Goal: Task Accomplishment & Management: Understand process/instructions

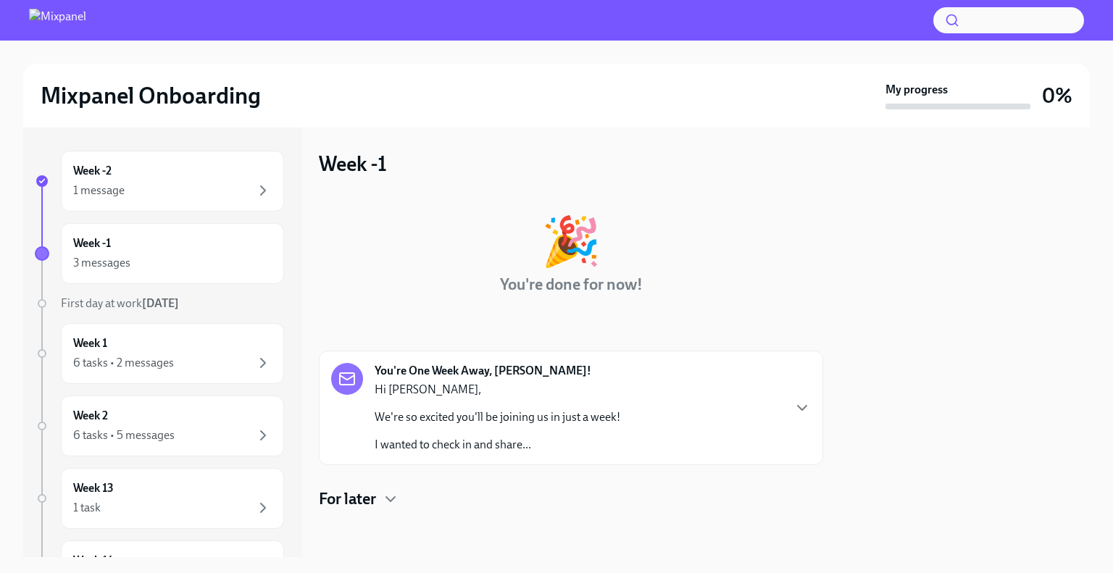
click at [641, 308] on div "🎉 You're done for now! You're One Week Away, [PERSON_NAME]! Hi [PERSON_NAME], W…" at bounding box center [571, 352] width 504 height 316
click at [387, 497] on icon "button" at bounding box center [390, 499] width 9 height 4
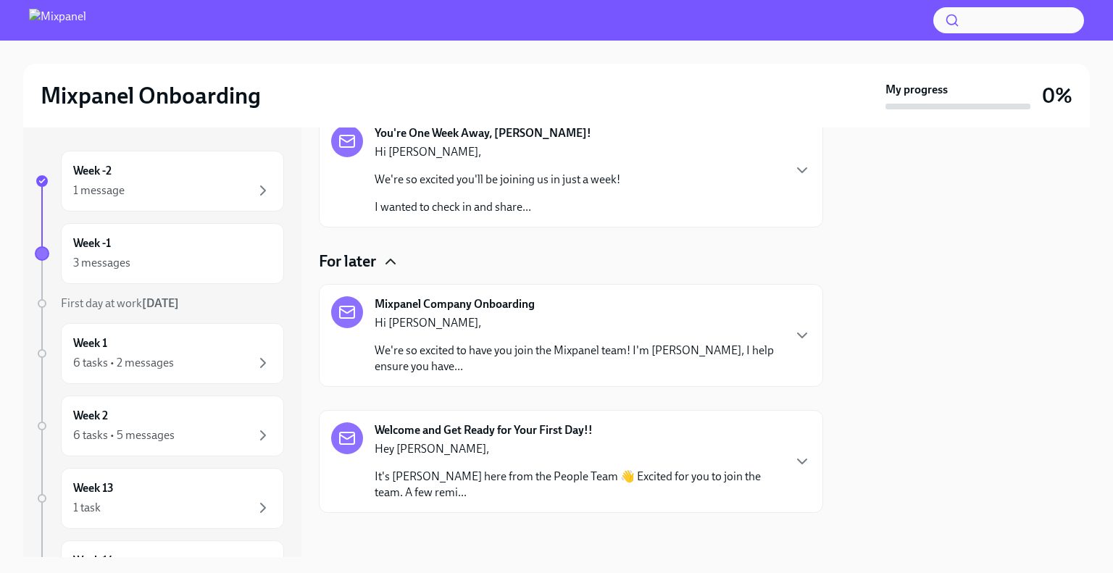
scroll to position [238, 0]
click at [798, 460] on icon "button" at bounding box center [801, 460] width 17 height 17
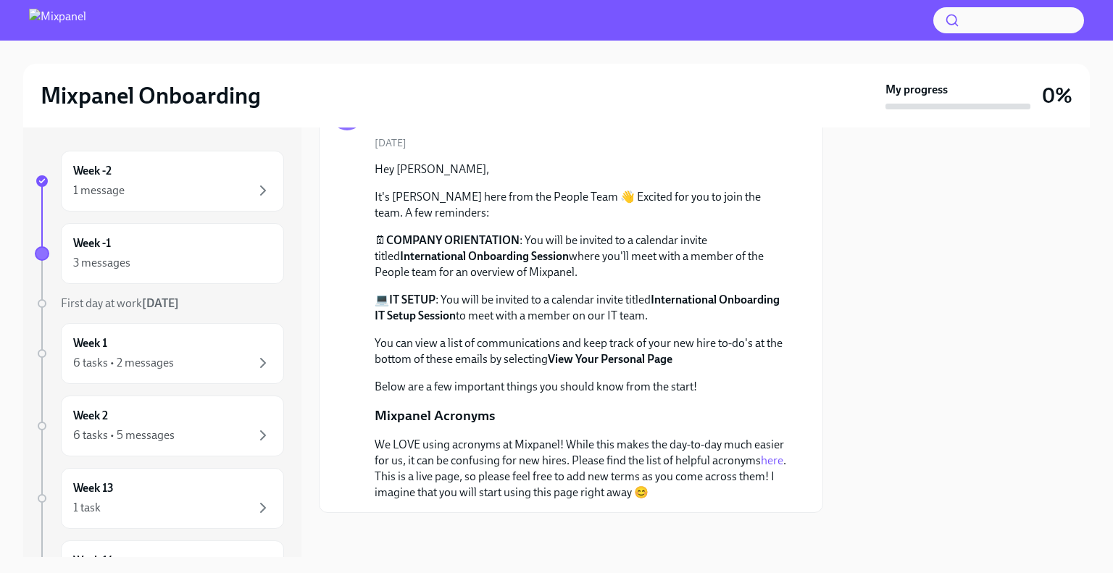
scroll to position [562, 0]
click at [774, 460] on link "here" at bounding box center [772, 460] width 22 height 14
click at [181, 343] on div "Week 1 6 tasks • 2 messages" at bounding box center [172, 353] width 198 height 36
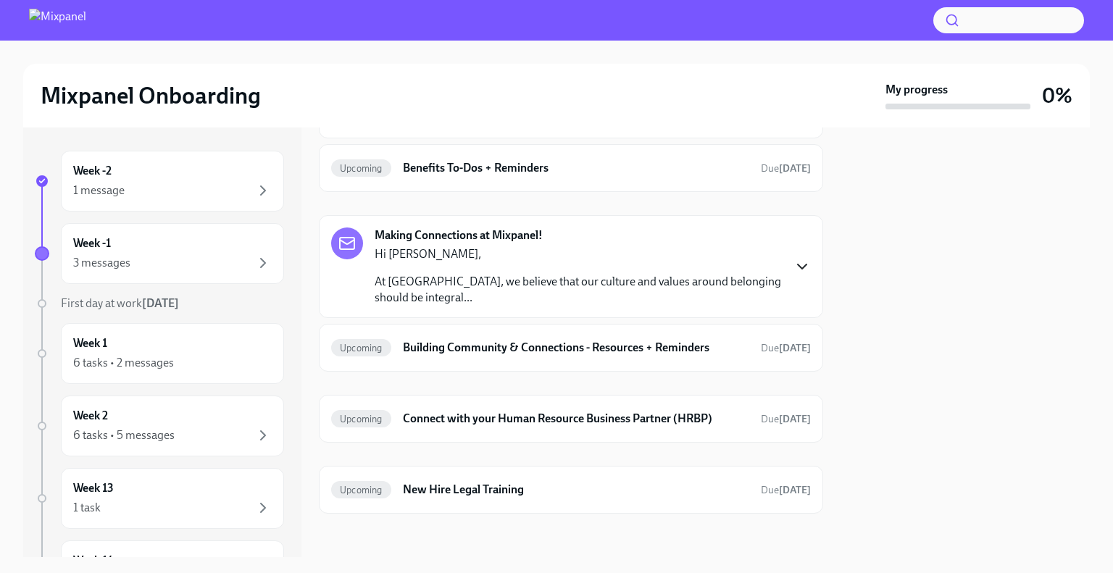
click at [801, 267] on icon "button" at bounding box center [801, 266] width 17 height 17
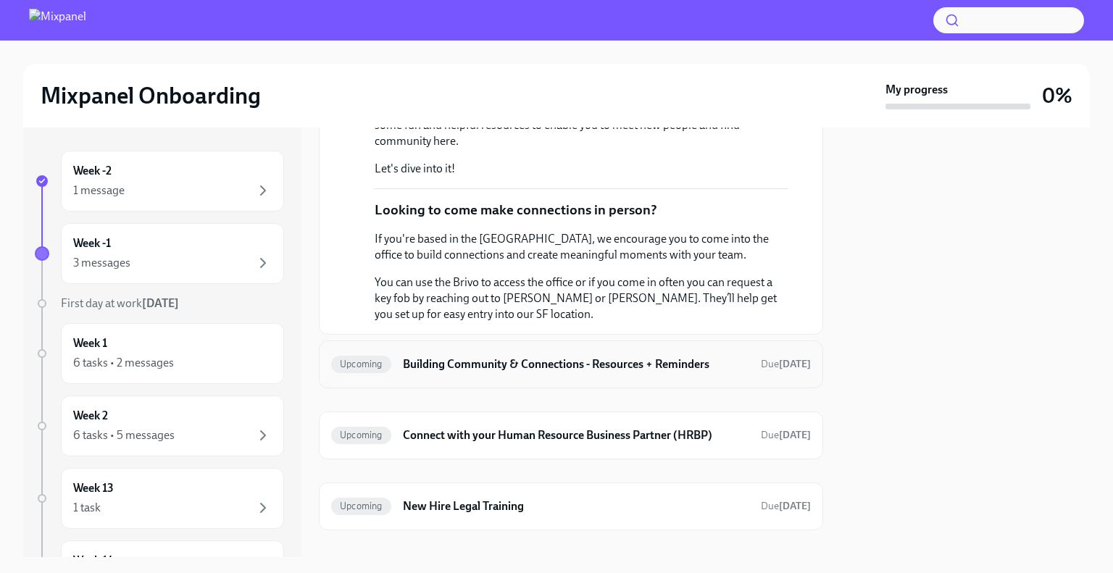
scroll to position [527, 0]
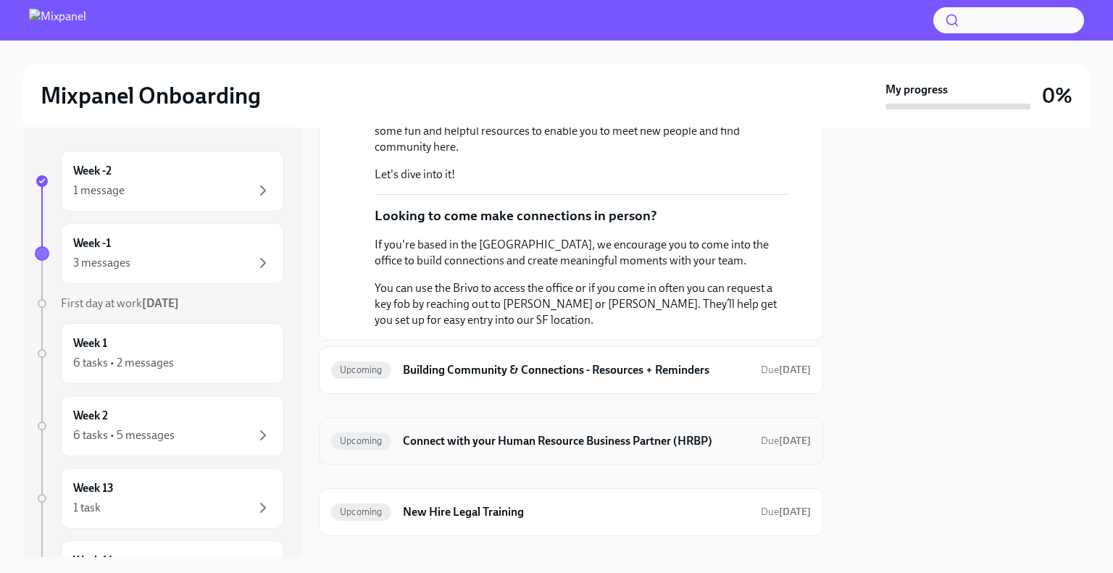
click at [387, 433] on div "Upcoming Connect with your Human Resource Business Partner (HRBP) Due in 12 days" at bounding box center [571, 441] width 480 height 23
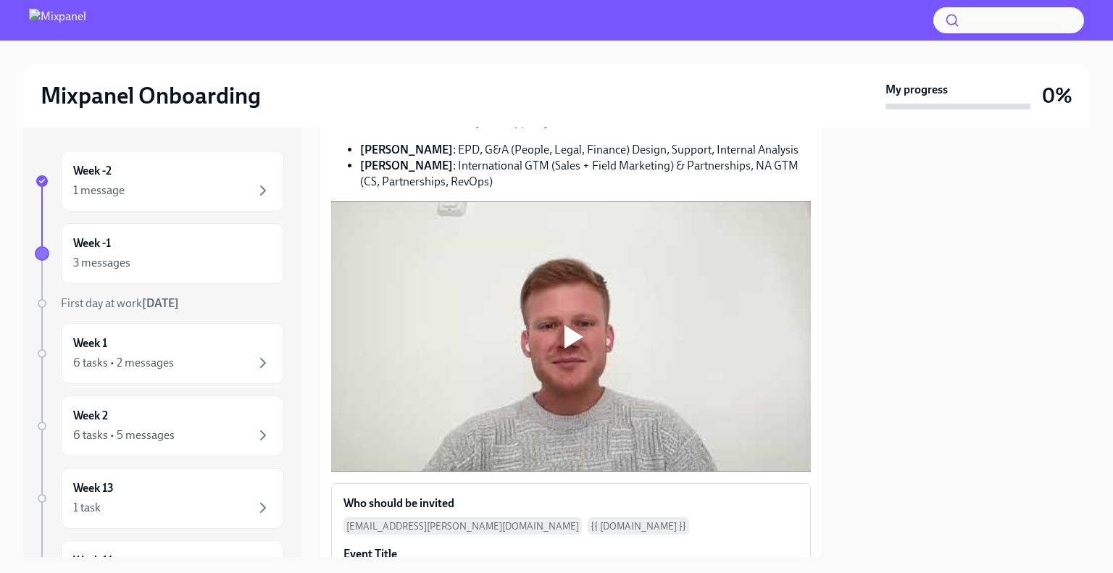
scroll to position [167, 0]
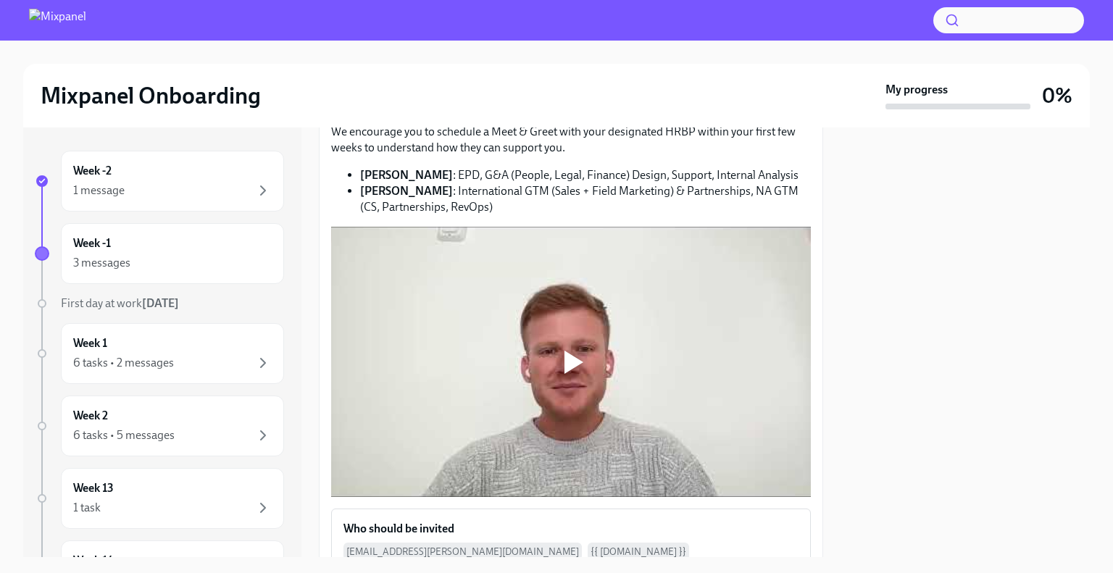
click at [563, 363] on div at bounding box center [571, 362] width 46 height 46
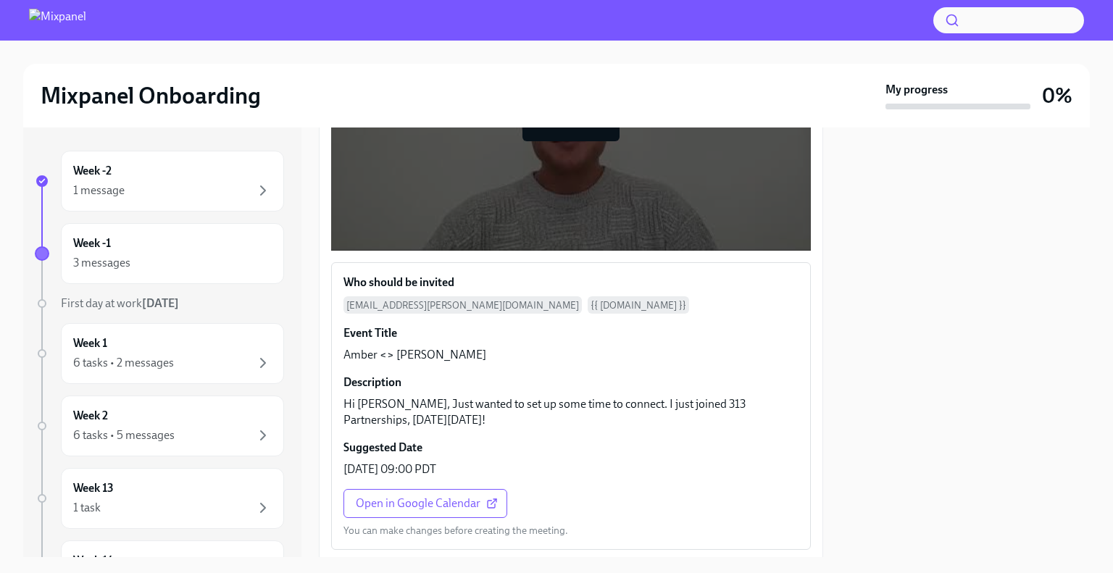
scroll to position [392, 0]
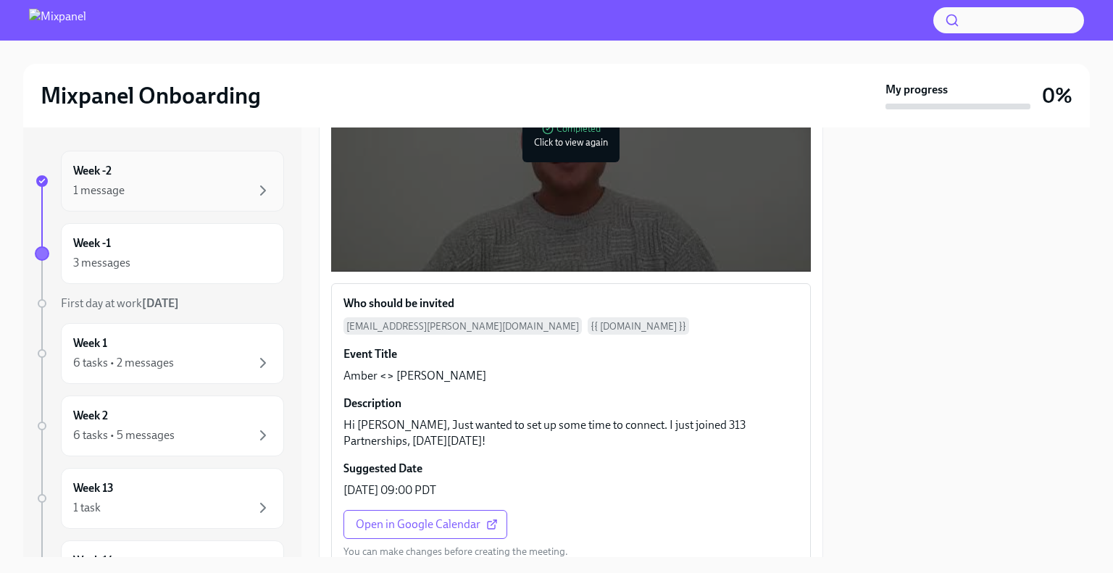
click at [136, 176] on div "Week -2 1 message" at bounding box center [172, 181] width 198 height 36
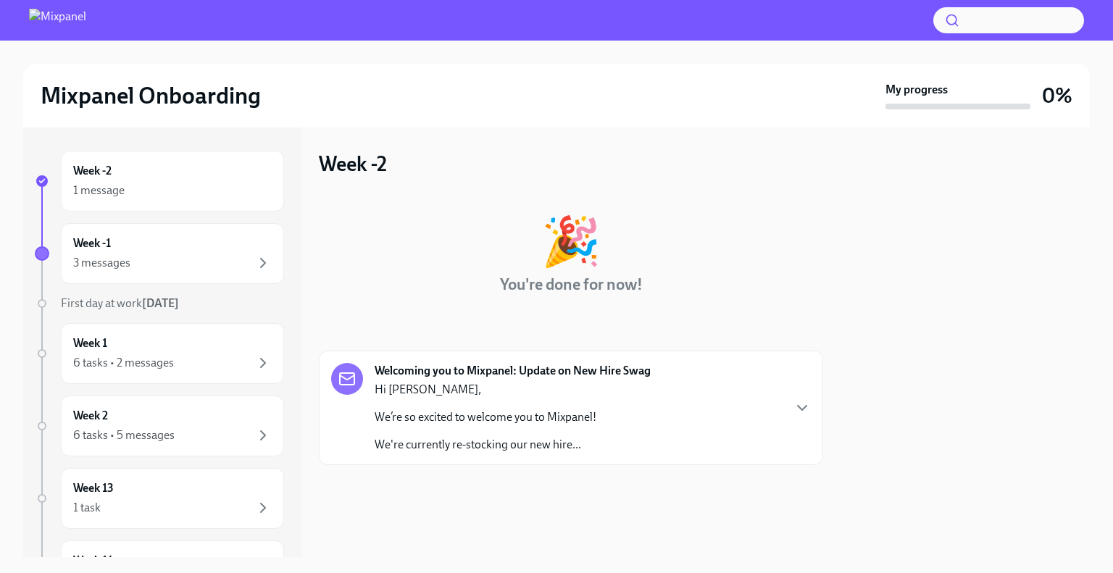
click at [764, 414] on div "Welcoming you to Mixpanel: Update on New Hire Swag Hi Gareth, We’re so excited …" at bounding box center [571, 408] width 480 height 90
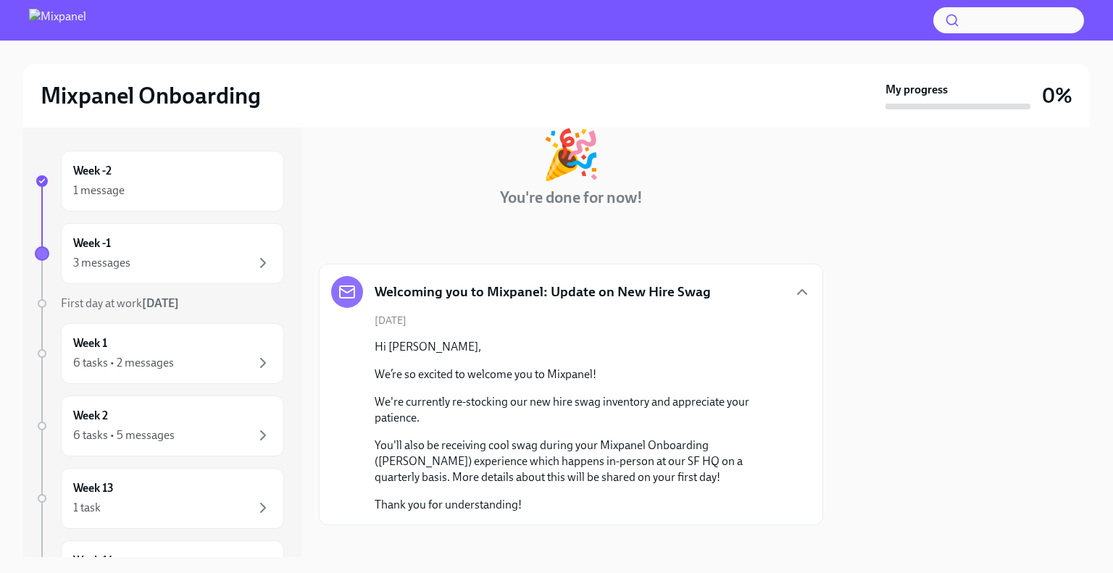
scroll to position [101, 0]
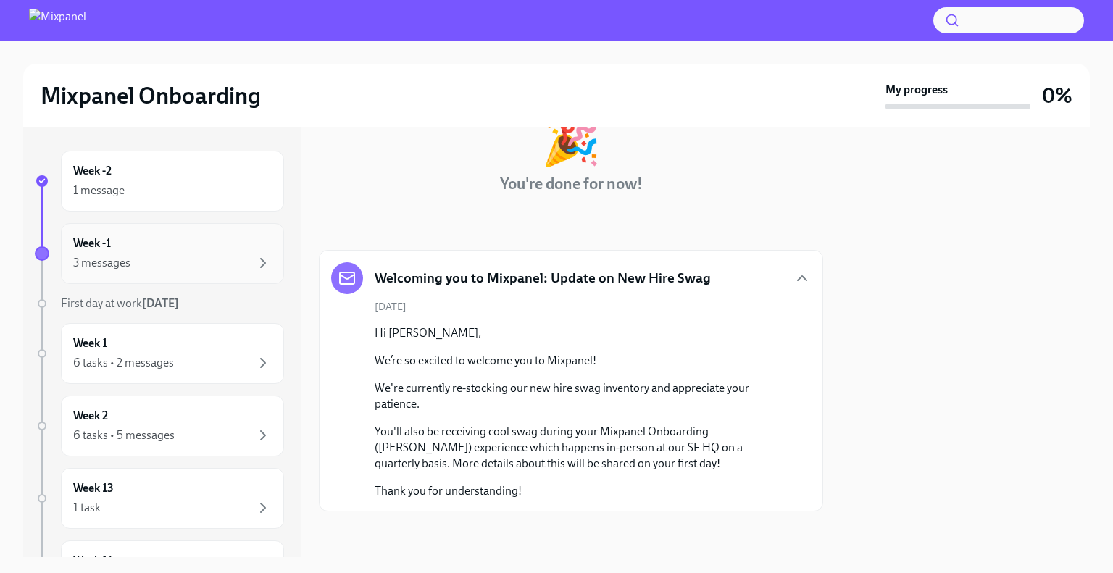
click at [128, 255] on div "3 messages" at bounding box center [101, 263] width 57 height 16
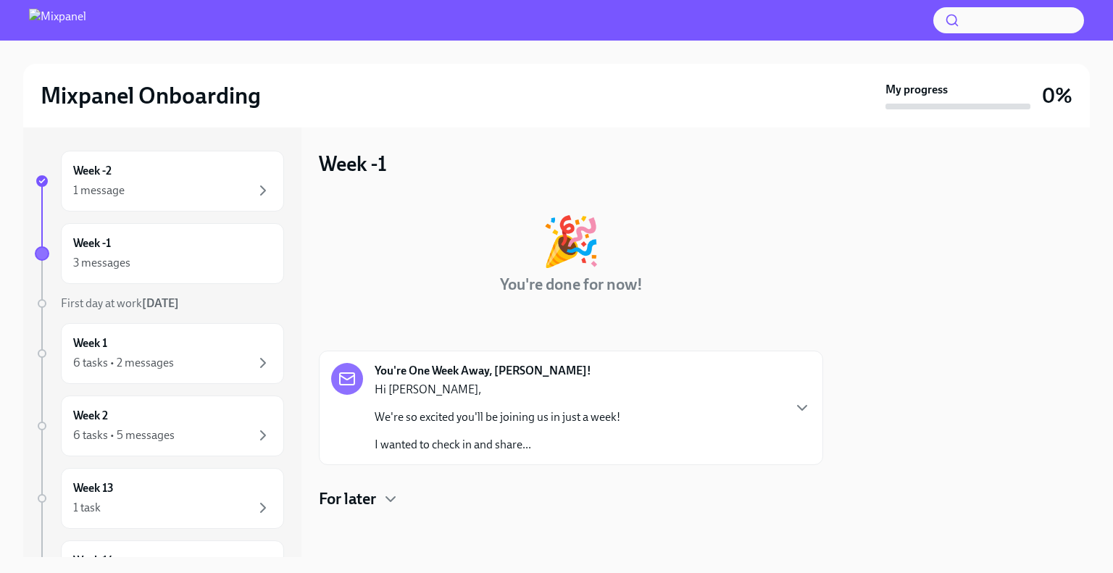
click at [589, 421] on p "We're so excited you'll be joining us in just a week!" at bounding box center [498, 417] width 246 height 16
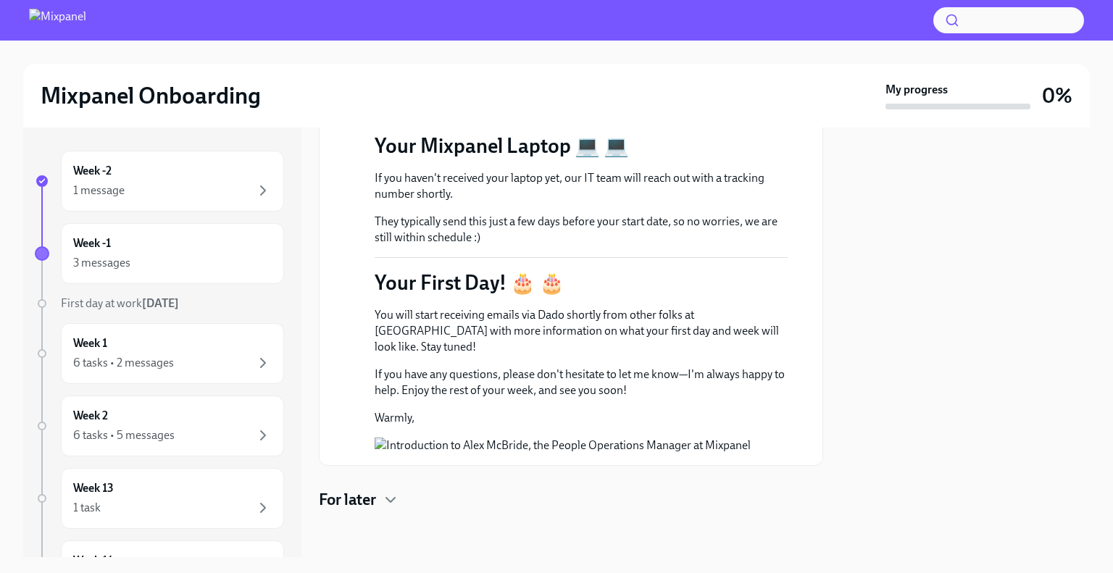
scroll to position [971, 0]
click at [386, 496] on icon "button" at bounding box center [390, 499] width 17 height 17
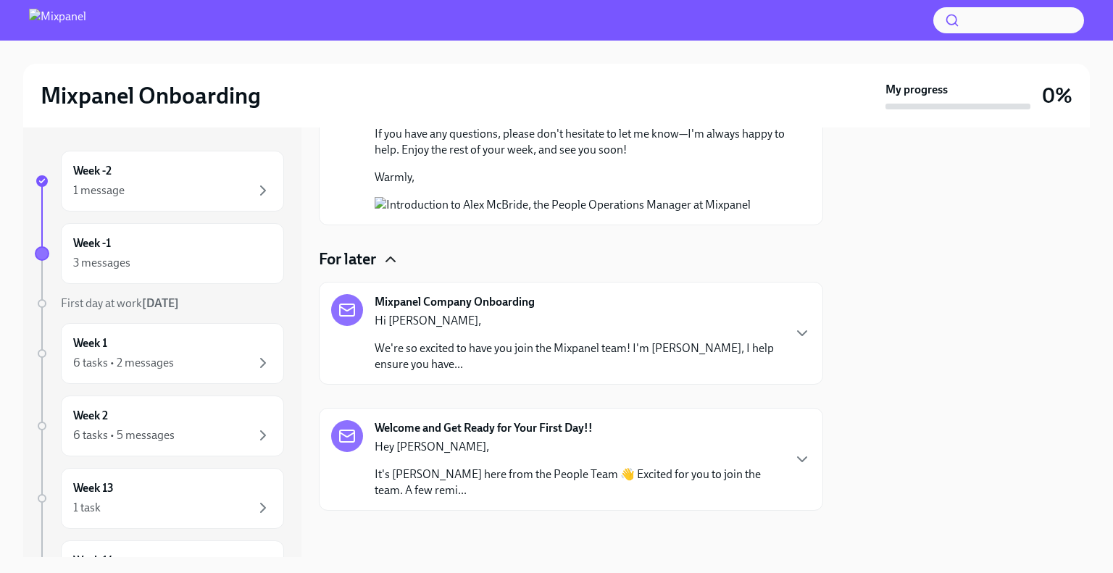
scroll to position [1211, 0]
click at [567, 356] on p "We're so excited to have you join the Mixpanel team! I'm Amanda, I help ensure …" at bounding box center [578, 356] width 407 height 32
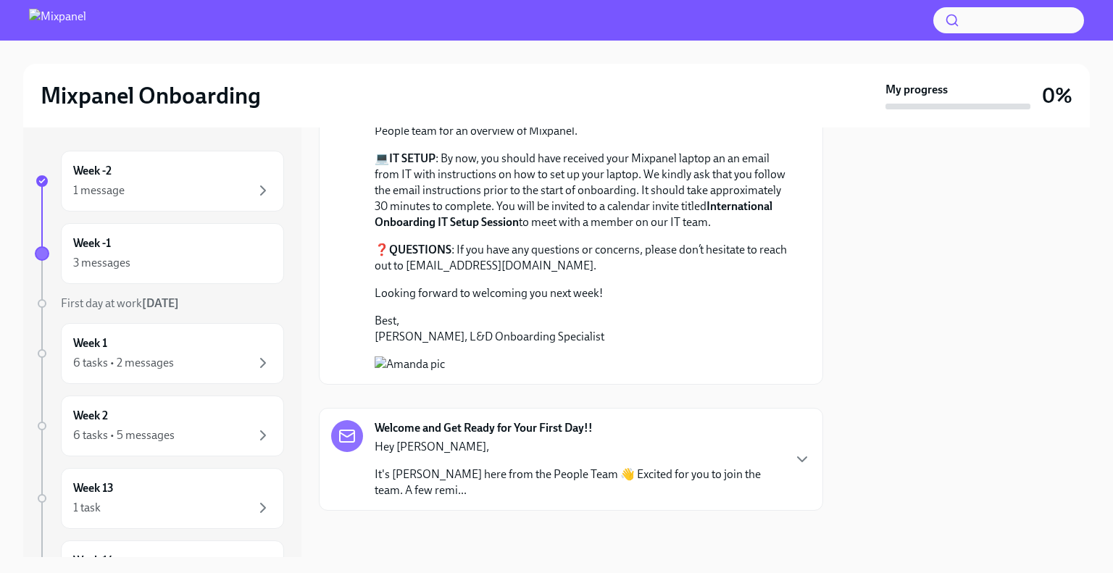
scroll to position [1665, 0]
click at [506, 454] on p "Hey Gareth," at bounding box center [578, 447] width 407 height 16
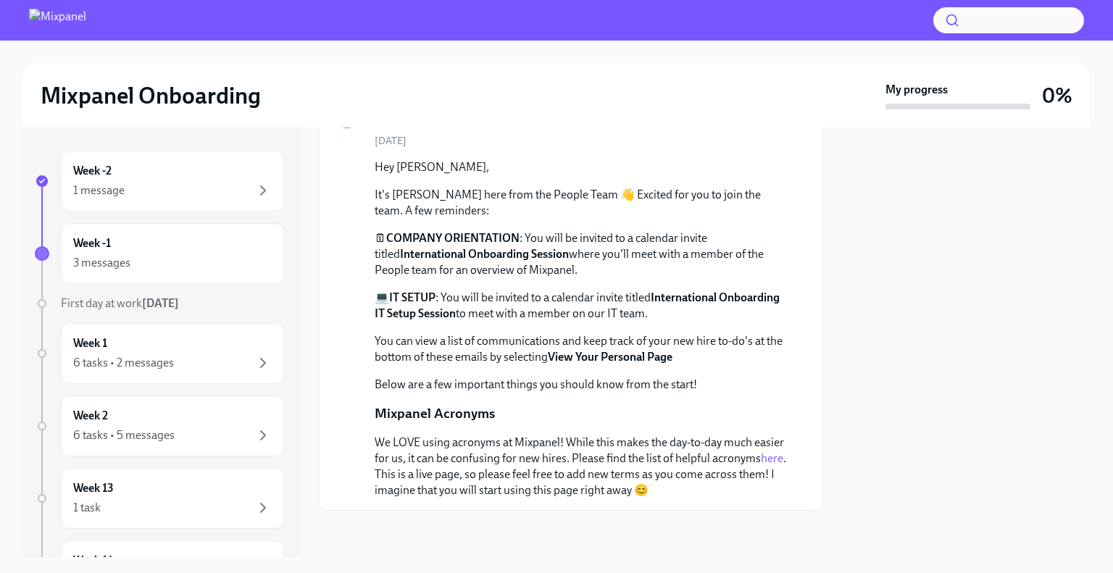
scroll to position [1989, 0]
click at [135, 349] on div "Week 1 6 tasks • 2 messages" at bounding box center [172, 353] width 198 height 36
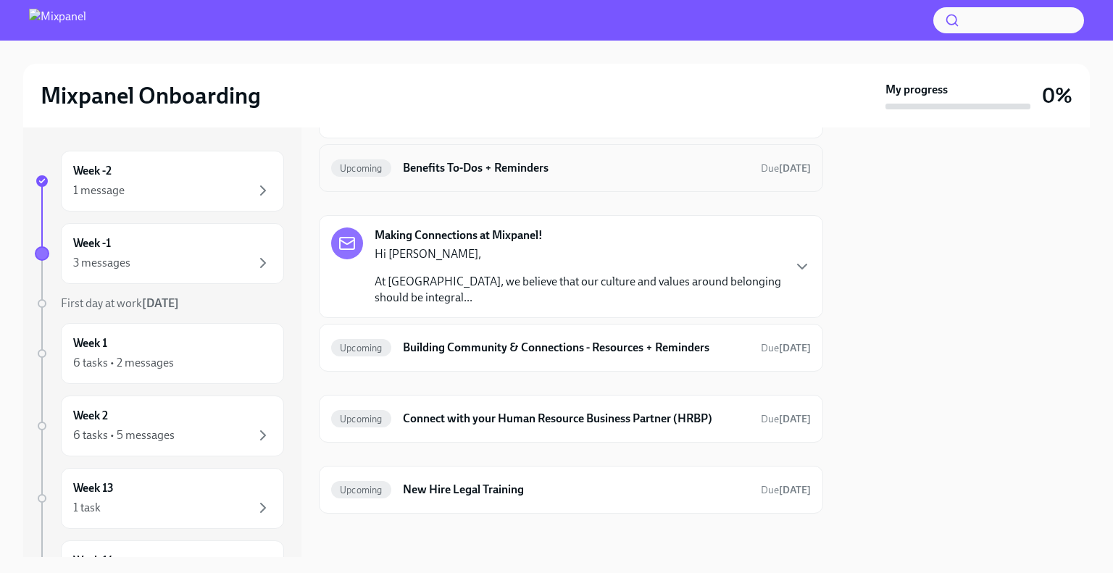
click at [605, 176] on div "Upcoming Benefits To-Dos + Reminders Due in 9 days" at bounding box center [571, 167] width 480 height 23
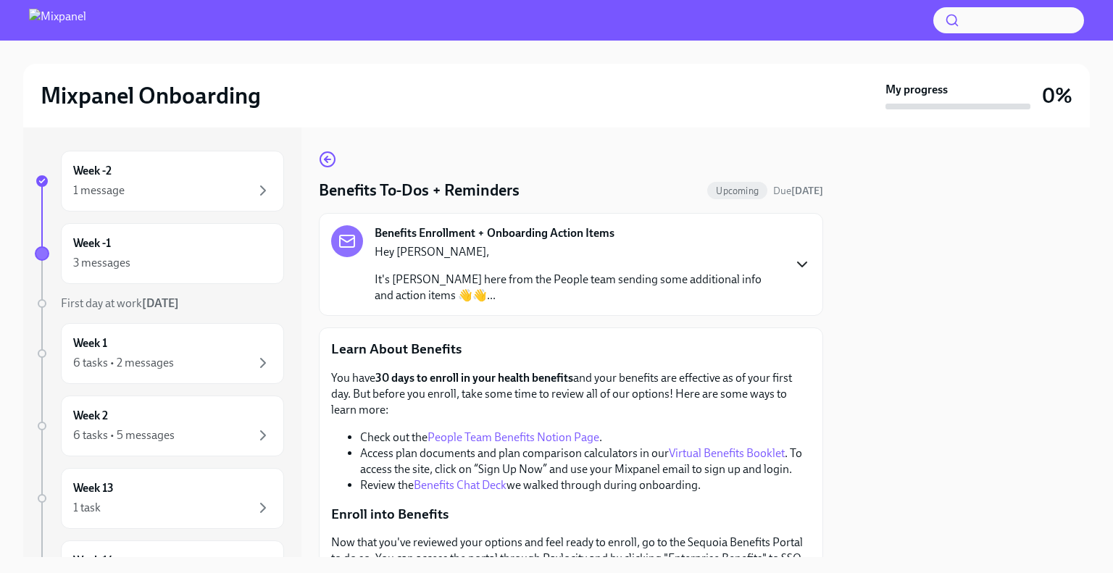
click at [808, 260] on icon "button" at bounding box center [801, 264] width 17 height 17
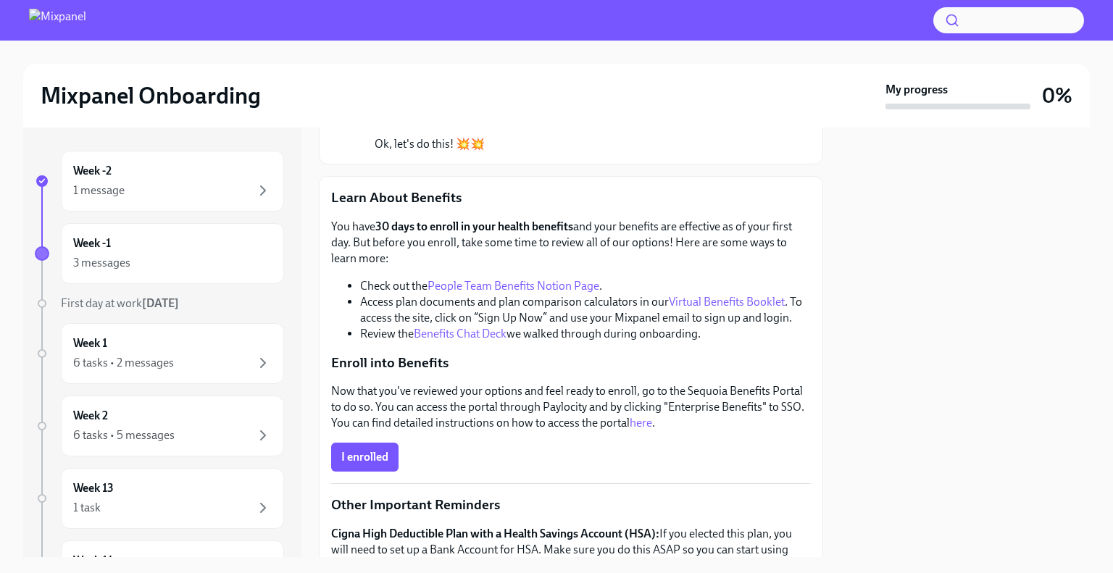
scroll to position [301, 0]
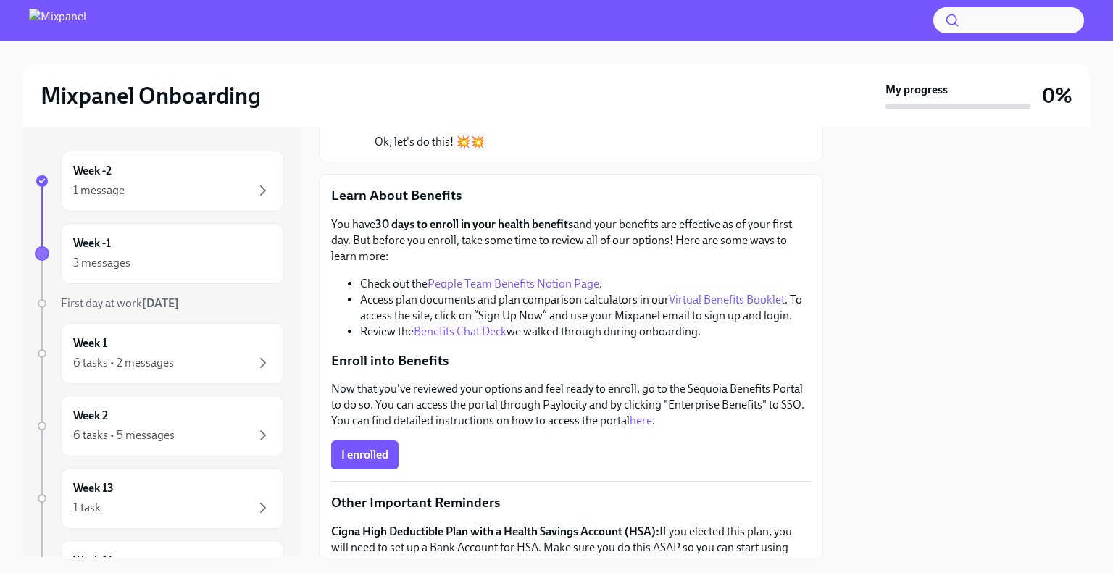
click at [647, 422] on link "here" at bounding box center [641, 421] width 22 height 14
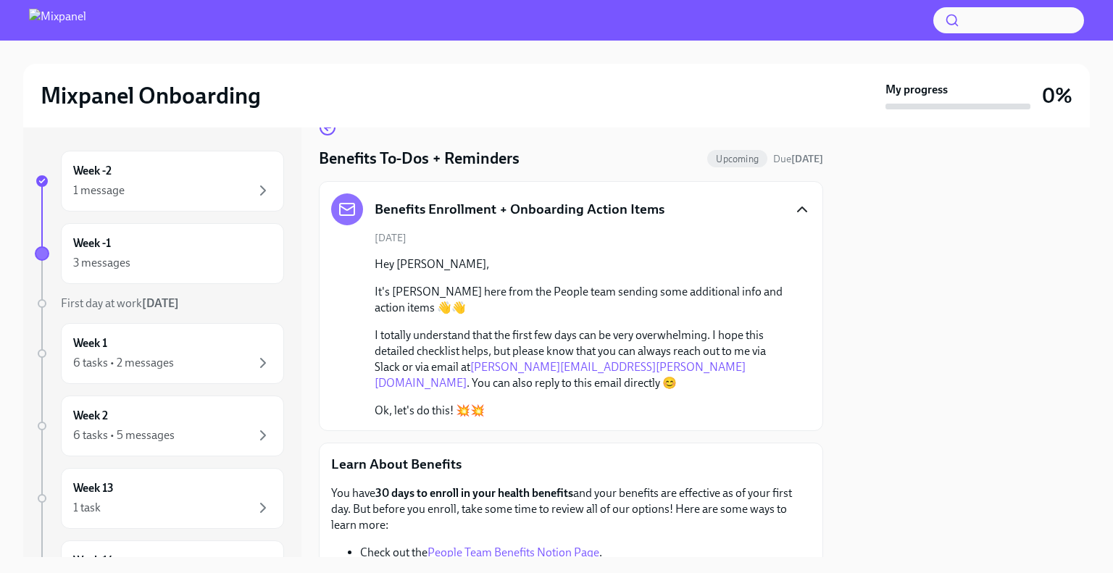
scroll to position [0, 0]
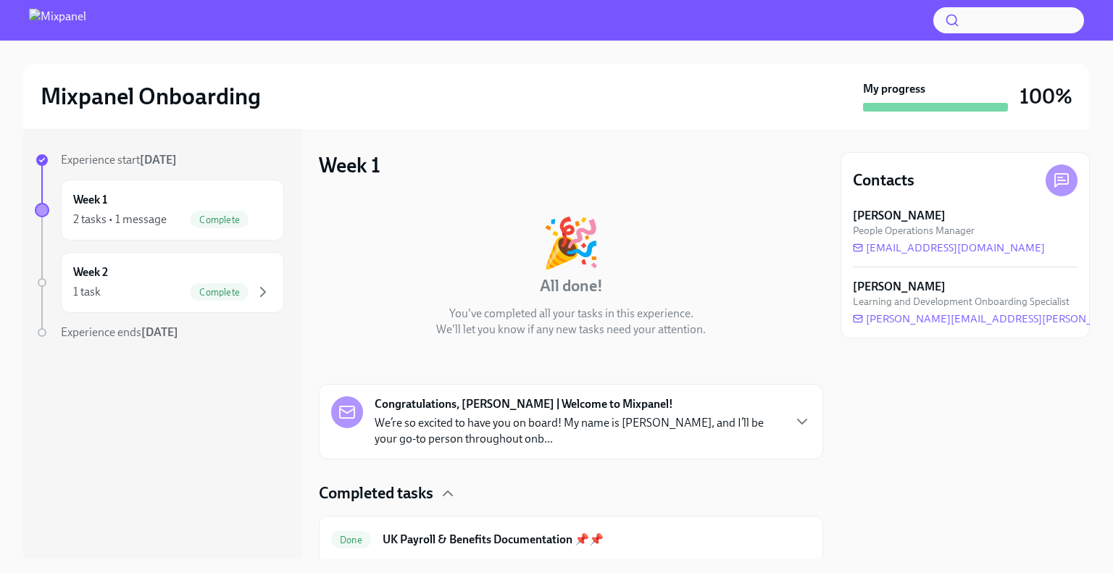
scroll to position [109, 0]
